Goal: Check status: Check status

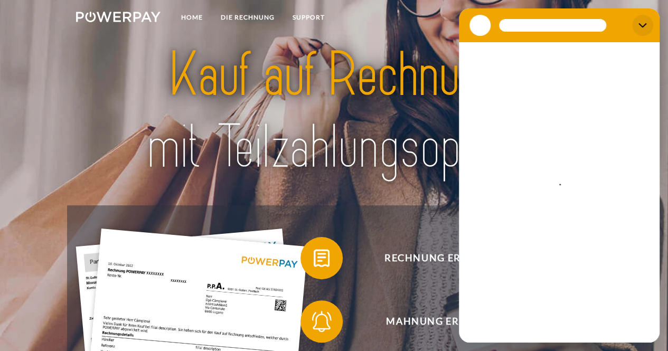
click at [645, 22] on icon "Schließen" at bounding box center [642, 25] width 8 height 8
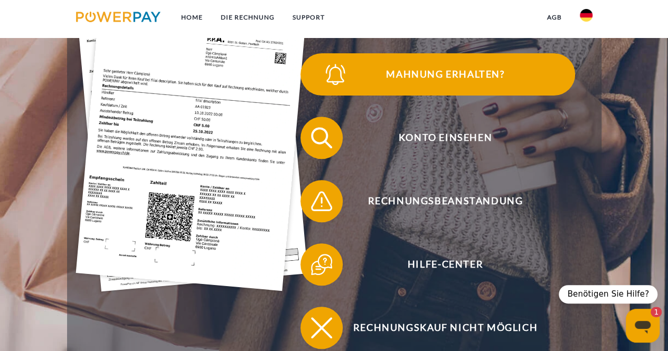
scroll to position [248, 0]
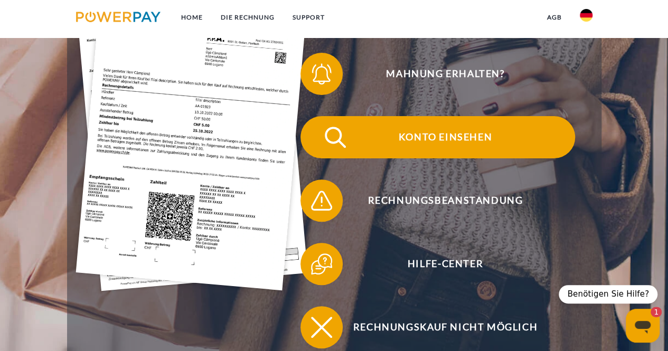
click at [459, 144] on span "Konto einsehen" at bounding box center [445, 137] width 259 height 42
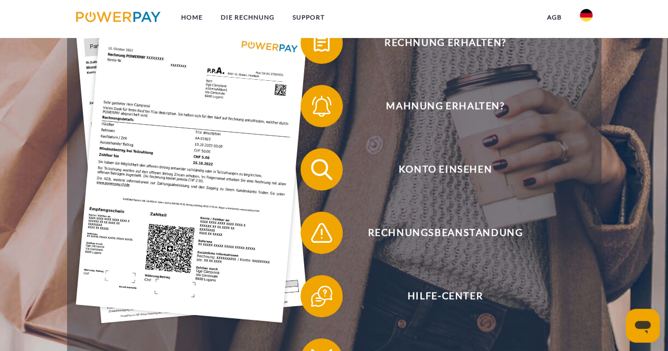
scroll to position [220, 0]
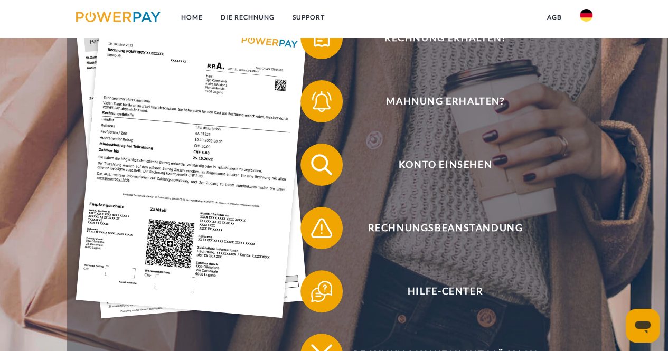
click at [628, 319] on div "Messaging-Fenster öffnen" at bounding box center [643, 326] width 32 height 32
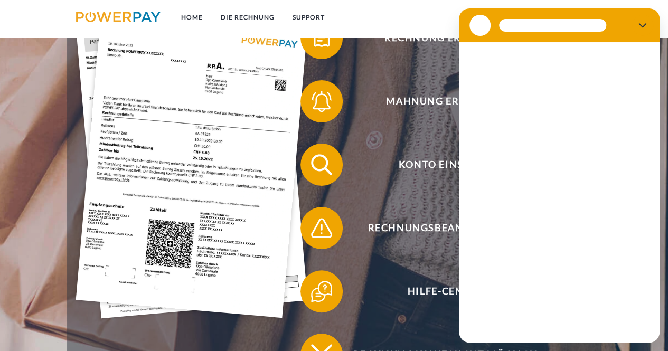
scroll to position [0, 0]
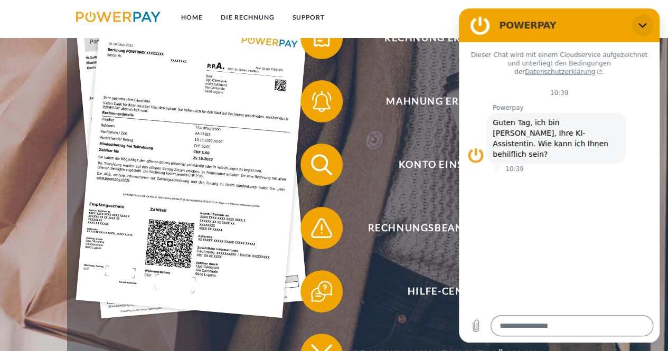
click at [638, 27] on icon "Schließen" at bounding box center [642, 25] width 8 height 8
type textarea "*"
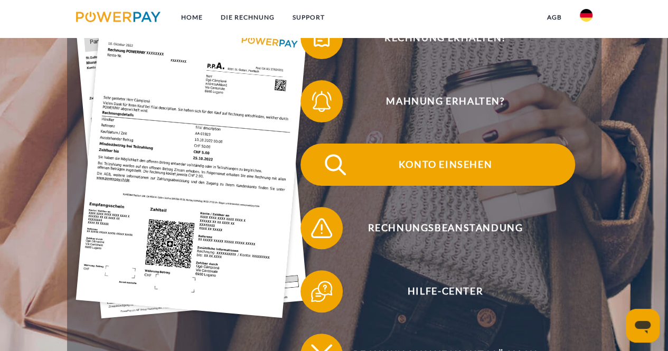
click at [457, 157] on span "Konto einsehen" at bounding box center [445, 165] width 259 height 42
